Goal: Transaction & Acquisition: Purchase product/service

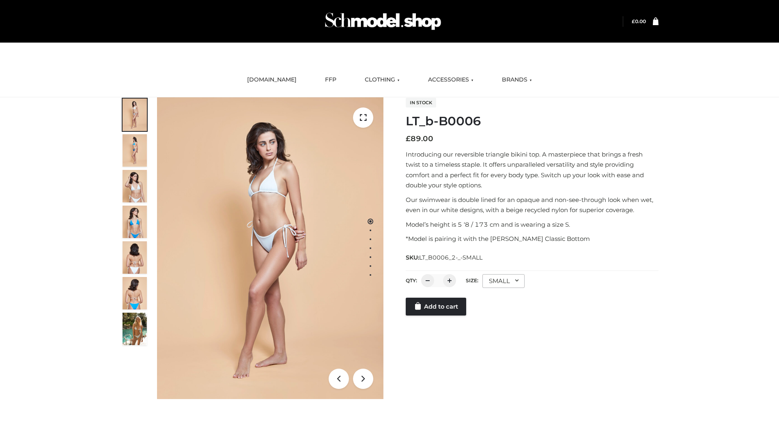
click at [437, 316] on link "Add to cart" at bounding box center [436, 307] width 60 height 18
